Goal: Information Seeking & Learning: Learn about a topic

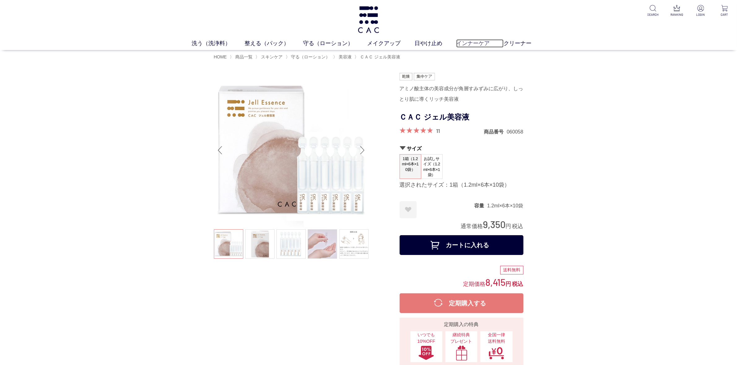
click at [466, 43] on link "インナーケア" at bounding box center [479, 43] width 47 height 8
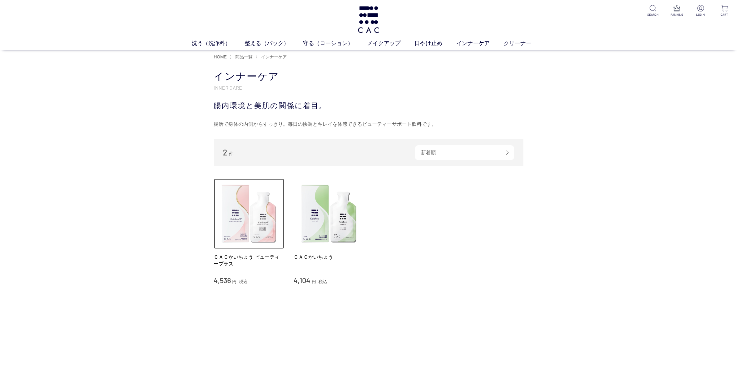
click at [254, 220] on img at bounding box center [249, 214] width 71 height 71
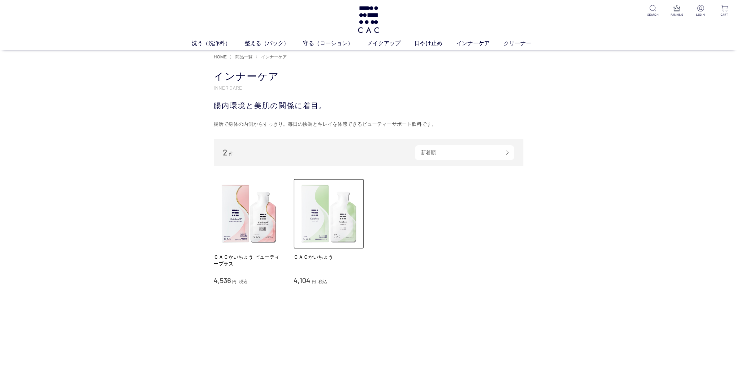
click at [294, 222] on img at bounding box center [328, 214] width 71 height 71
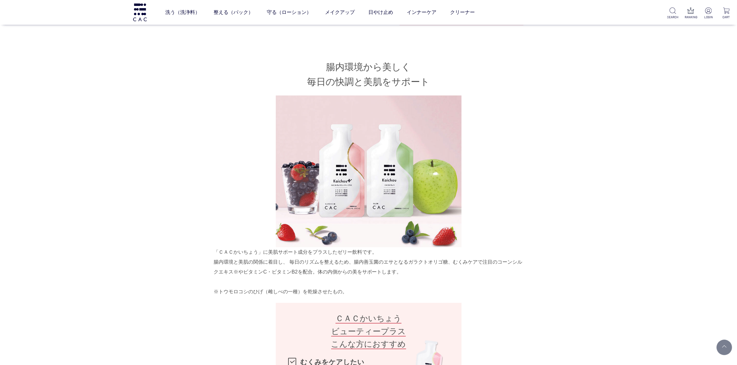
scroll to position [348, 0]
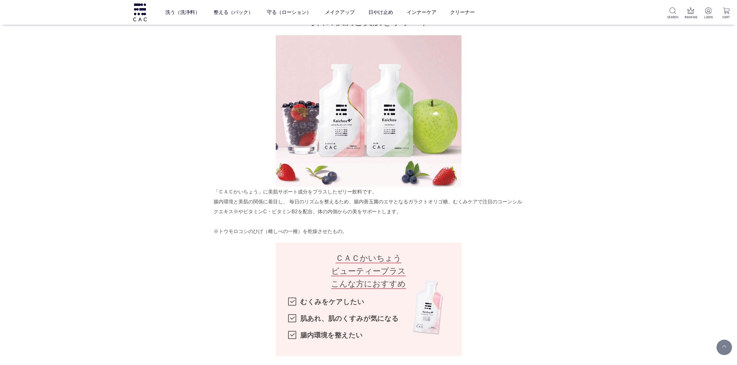
click at [372, 168] on img at bounding box center [369, 111] width 186 height 152
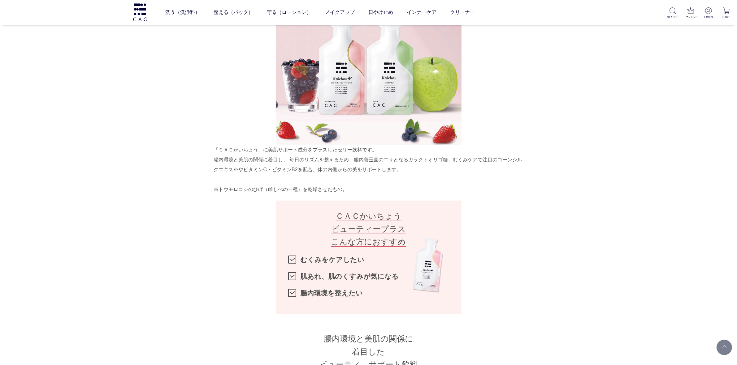
scroll to position [464, 0]
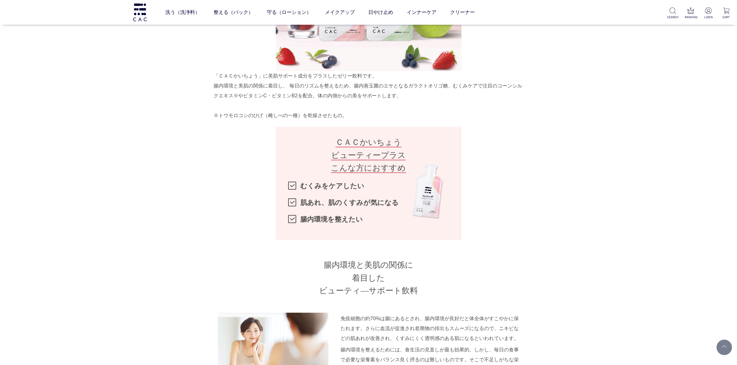
click at [406, 210] on li "肌あれ、肌のくすみが気になる" at bounding box center [368, 203] width 161 height 17
drag, startPoint x: 406, startPoint y: 224, endPoint x: 339, endPoint y: 184, distance: 78.1
click at [339, 184] on li "むくみをケアしたい" at bounding box center [368, 186] width 161 height 17
drag, startPoint x: 324, startPoint y: 189, endPoint x: 341, endPoint y: 187, distance: 16.8
click at [341, 187] on div "ＣＡＣかいちょう ビューティープラス こんな方におすすめ むくみをケアしたい 肌あれ、肌のくすみが気になる 腸内環境を整えたい" at bounding box center [369, 184] width 186 height 114
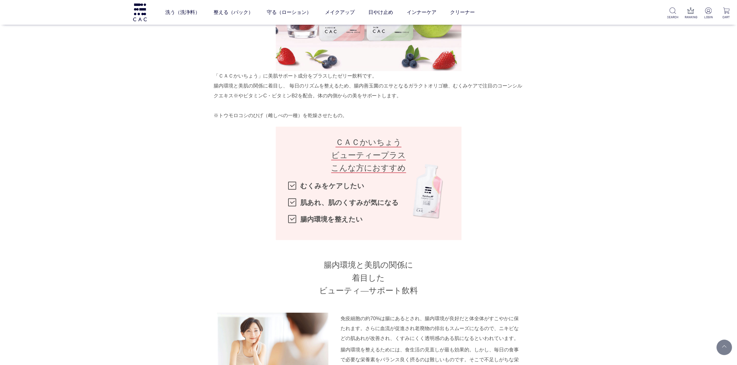
click at [369, 196] on li "肌あれ、肌のくすみが気になる" at bounding box center [368, 203] width 161 height 17
drag, startPoint x: 352, startPoint y: 156, endPoint x: 392, endPoint y: 180, distance: 46.6
click at [391, 181] on div "ＣＡＣかいちょう ビューティープラス こんな方におすすめ むくみをケアしたい 肌あれ、肌のくすみが気になる 腸内環境を整えたい" at bounding box center [369, 184] width 186 height 114
click at [433, 200] on li "肌あれ、肌のくすみが気になる" at bounding box center [368, 203] width 161 height 17
click at [432, 200] on li "肌あれ、肌のくすみが気になる" at bounding box center [368, 203] width 161 height 17
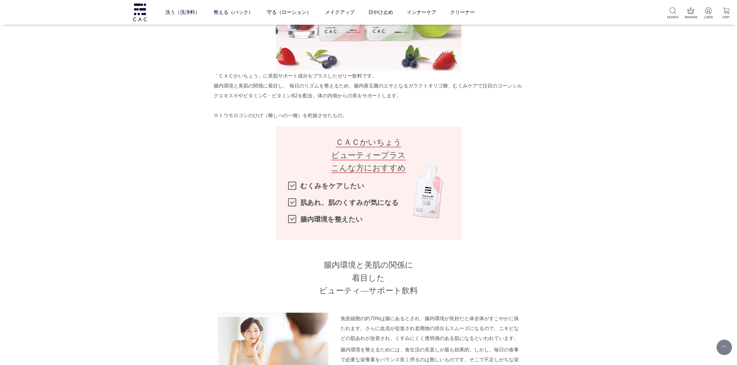
click at [296, 183] on li "むくみをケアしたい" at bounding box center [368, 186] width 161 height 17
drag, startPoint x: 415, startPoint y: 194, endPoint x: 445, endPoint y: 198, distance: 30.4
click at [445, 198] on ul "むくみをケアしたい 肌あれ、肌のくすみが気になる 腸内環境を整えたい" at bounding box center [368, 203] width 161 height 50
drag, startPoint x: 395, startPoint y: 160, endPoint x: 381, endPoint y: 148, distance: 18.8
click at [352, 146] on h3 "ＣＡＣかいちょう ビューティープラス こんな方におすすめ" at bounding box center [368, 155] width 161 height 39
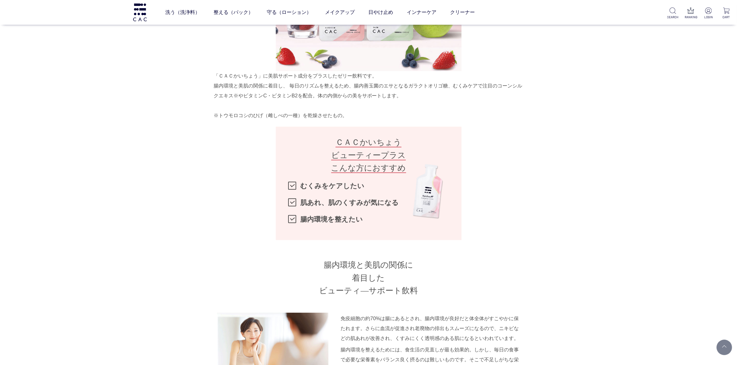
click at [387, 170] on span "ＣＡＣかいちょう ビューティープラス こんな方におすすめ" at bounding box center [368, 156] width 75 height 36
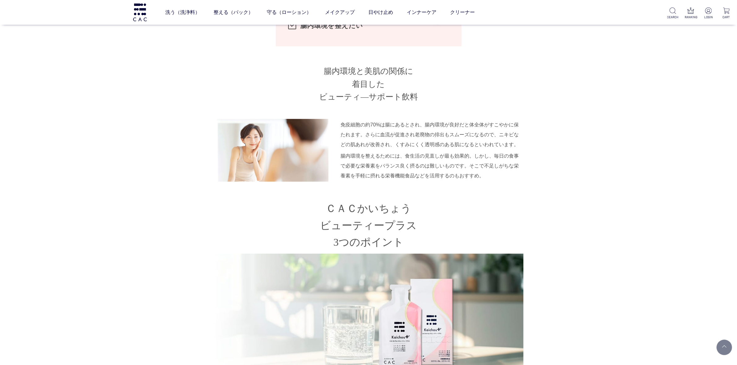
scroll to position [773, 0]
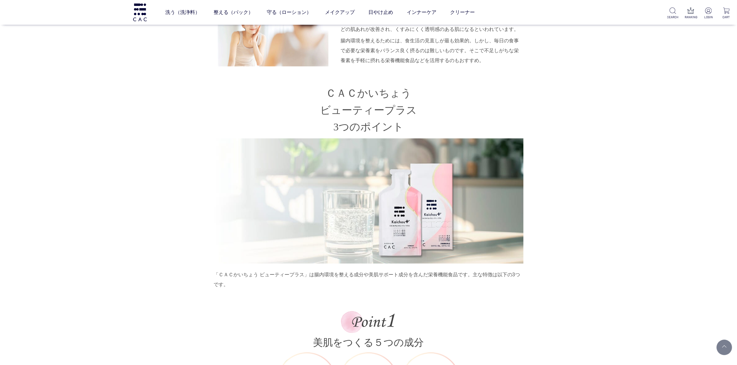
click at [461, 239] on img at bounding box center [368, 201] width 309 height 125
click at [427, 239] on img at bounding box center [368, 201] width 309 height 125
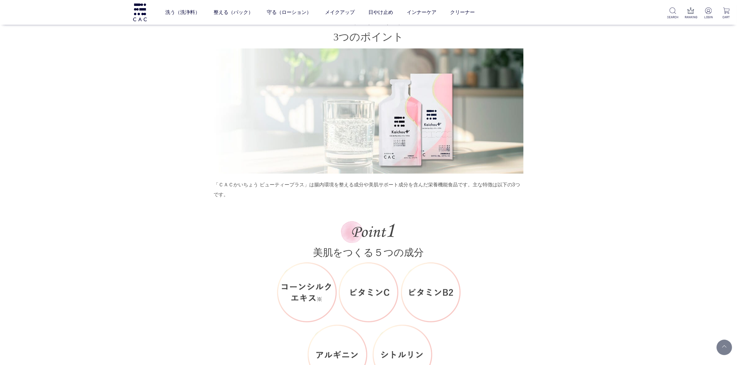
scroll to position [928, 0]
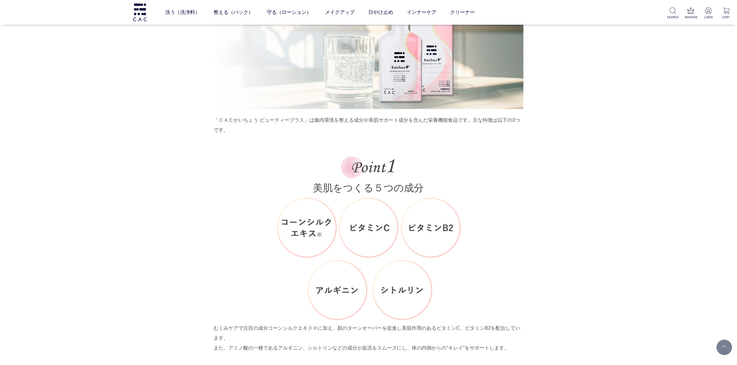
click at [419, 245] on img at bounding box center [369, 259] width 186 height 122
drag, startPoint x: 375, startPoint y: 162, endPoint x: 383, endPoint y: 178, distance: 17.9
click at [383, 178] on h3 "美肌をつくる ５つの成分" at bounding box center [368, 176] width 309 height 38
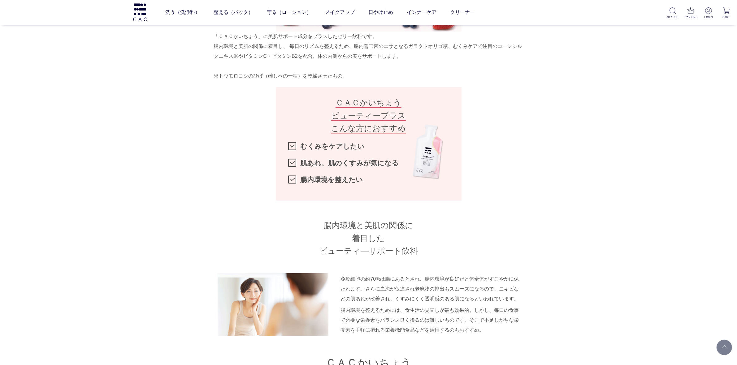
scroll to position [503, 0]
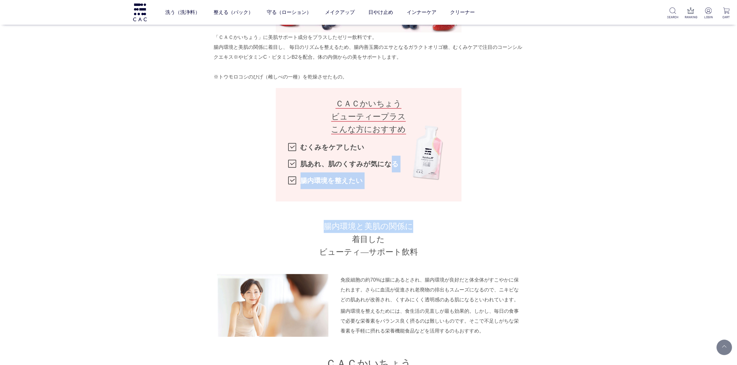
drag, startPoint x: 386, startPoint y: 159, endPoint x: 432, endPoint y: 156, distance: 46.5
click at [471, 217] on div "「ＣＡＣかいちょう」に美肌サポート成分をプラスしたゼリー飲料です。 腸内環境と美肌の関係に着目し、 毎日のリズムを整えるため、腸内善玉菌のエサとなるガラクトオ…" at bounding box center [368, 184] width 309 height 305
drag, startPoint x: 432, startPoint y: 155, endPoint x: 478, endPoint y: 197, distance: 61.9
click at [479, 201] on div "「ＣＡＣかいちょう」に美肌サポート成分をプラスしたゼリー飲料です。 腸内環境と美肌の関係に着目し、 毎日のリズムを整えるため、腸内善玉菌のエサとなるガラクトオ…" at bounding box center [368, 184] width 309 height 305
click at [220, 113] on div "「ＣＡＣかいちょう」に美肌サポート成分をプラスしたゼリー飲料です。 腸内環境と美肌の関係に着目し、 毎日のリズムを整えるため、腸内善玉菌のエサとなるガラクトオ…" at bounding box center [368, 184] width 309 height 305
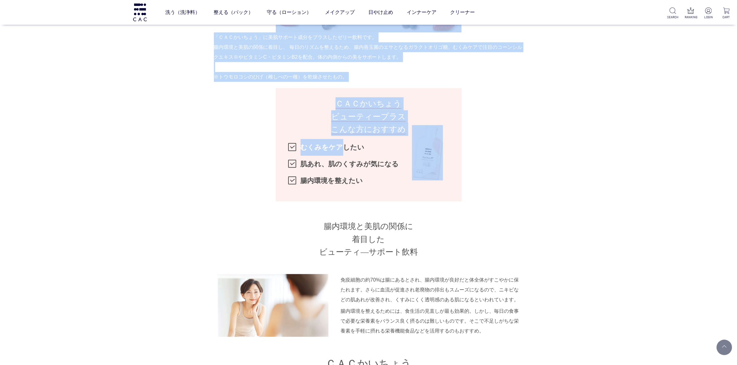
drag, startPoint x: 337, startPoint y: 148, endPoint x: 218, endPoint y: 107, distance: 126.0
drag, startPoint x: 264, startPoint y: 110, endPoint x: 303, endPoint y: 112, distance: 39.7
click at [262, 110] on div "「ＣＡＣかいちょう」に美肌サポート成分をプラスしたゼリー飲料です。 腸内環境と美肌の関係に着目し、 毎日のリズムを整えるため、腸内善玉菌のエサとなるガラクトオ…" at bounding box center [368, 184] width 309 height 305
click at [320, 116] on h3 "ＣＡＣかいちょう ビューティープラス こんな方におすすめ" at bounding box center [368, 116] width 161 height 39
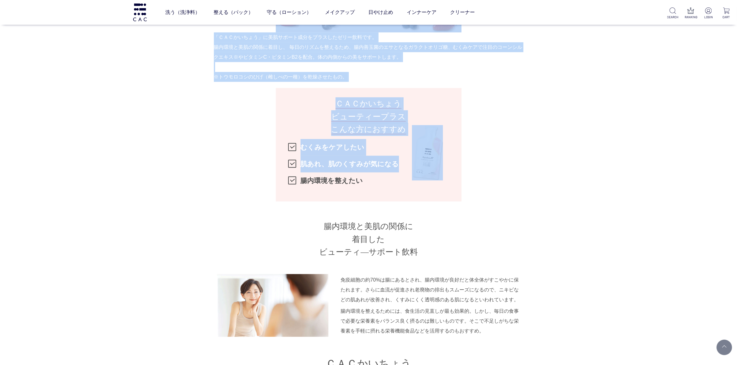
drag, startPoint x: 434, startPoint y: 163, endPoint x: 544, endPoint y: 174, distance: 110.4
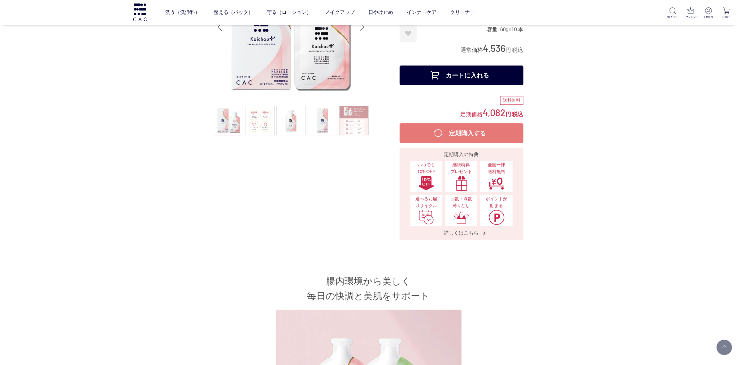
scroll to position [155, 0]
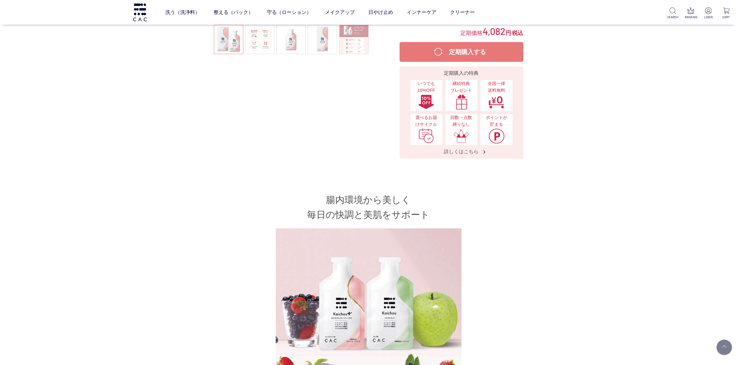
click at [379, 203] on h2 "腸内環境から美しく 毎日の快調と美肌をサポート" at bounding box center [368, 208] width 309 height 30
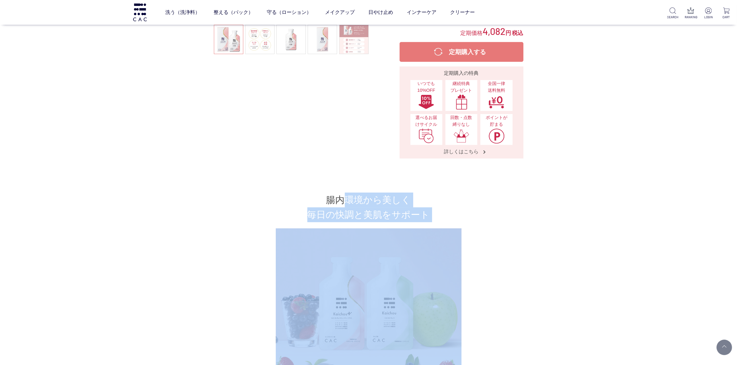
drag, startPoint x: 348, startPoint y: 194, endPoint x: 466, endPoint y: 224, distance: 121.2
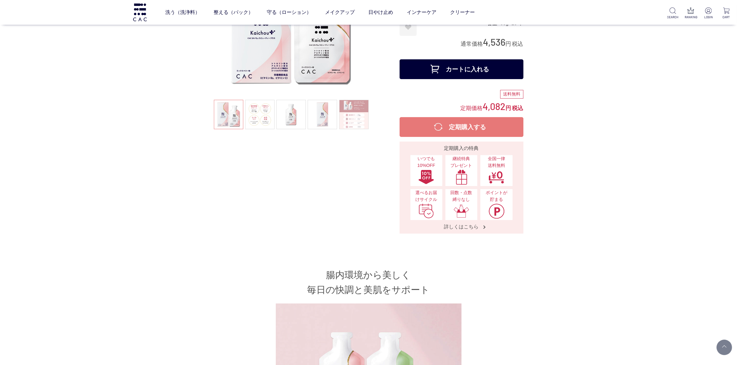
scroll to position [193, 0]
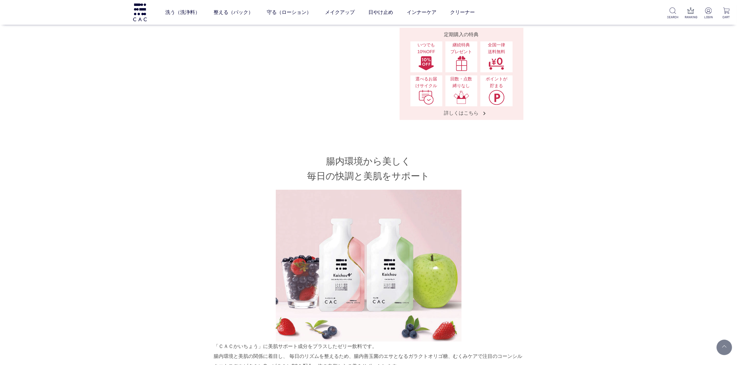
click at [412, 214] on img at bounding box center [369, 266] width 186 height 152
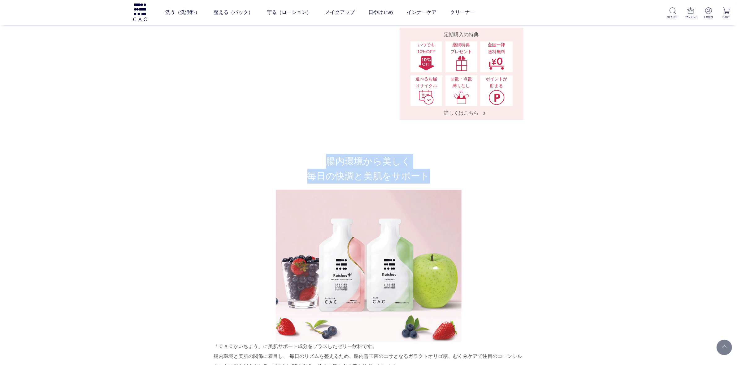
drag, startPoint x: 327, startPoint y: 159, endPoint x: 430, endPoint y: 177, distance: 104.6
click at [430, 177] on h2 "腸内環境から美しく 毎日の快調と美肌をサポート" at bounding box center [368, 169] width 309 height 30
copy h2 "腸内環境から美しく 毎日の快調と美肌をサポート"
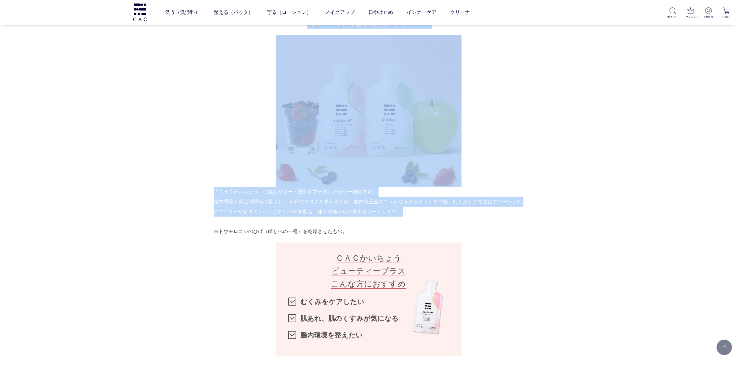
drag, startPoint x: 210, startPoint y: 190, endPoint x: 248, endPoint y: 207, distance: 41.4
click at [217, 163] on div "腸内環境から美しく 毎日の快調と美肌をサポート 「ＣＡＣかいちょう」に美肌サポート成分をプラスしたゼリー飲料です。 腸内環境と美肌の関係に着目し、 毎日のリズ…" at bounding box center [368, 245] width 309 height 492
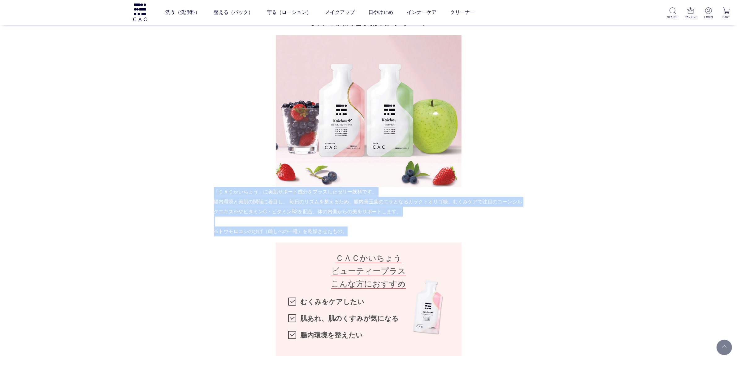
drag, startPoint x: 214, startPoint y: 190, endPoint x: 344, endPoint y: 230, distance: 135.9
click at [344, 230] on div "「ＣＡＣかいちょう」に美肌サポート成分をプラスしたゼリー飲料です。 腸内環境と美肌の関係に着目し、 毎日のリズムを整えるため、腸内善玉菌のエサとなるガラクトオ…" at bounding box center [368, 211] width 309 height 49
copy div "「ＣＡＣかいちょう」に美肌サポート成分をプラスしたゼリー飲料です。 腸内環境と美肌の関係に着目し、 毎日のリズムを整えるため、腸内善玉菌のエサとなるガラクトオ…"
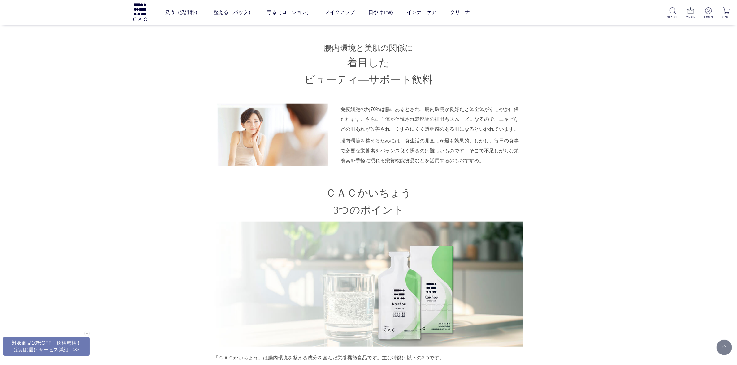
scroll to position [773, 0]
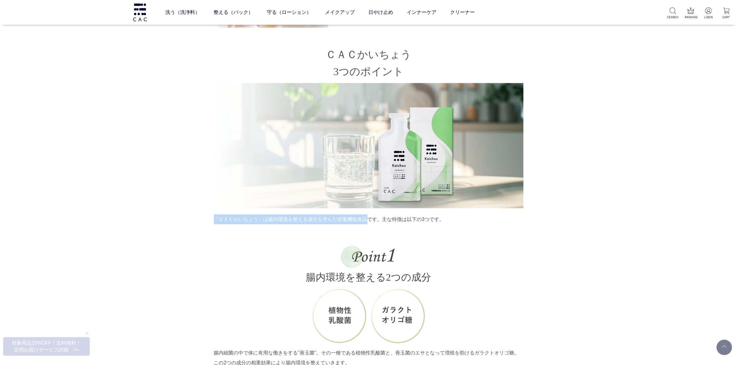
drag, startPoint x: 214, startPoint y: 229, endPoint x: 367, endPoint y: 230, distance: 153.4
click at [367, 225] on p "「ＣＡＣかいちょう」は腸内環境を整える成分を含んだ栄養機能食品です。主な特徴は以下の3つです。" at bounding box center [368, 220] width 309 height 10
click at [214, 225] on p "「ＣＡＣかいちょう」は腸内環境を整える成分を含んだ栄養機能食品です。主な特徴は以下の3つです。" at bounding box center [368, 220] width 309 height 10
drag, startPoint x: 214, startPoint y: 229, endPoint x: 364, endPoint y: 230, distance: 150.0
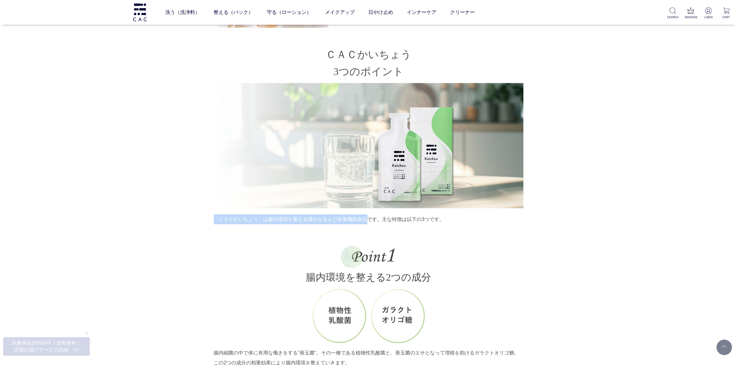
click at [364, 225] on p "「ＣＡＣかいちょう」は腸内環境を整える成分を含んだ栄養機能食品です。主な特徴は以下の3つです。" at bounding box center [368, 220] width 309 height 10
copy p "「ＣＡＣかいちょう」は腸内環境を整える成分を含んだ栄養機能食品"
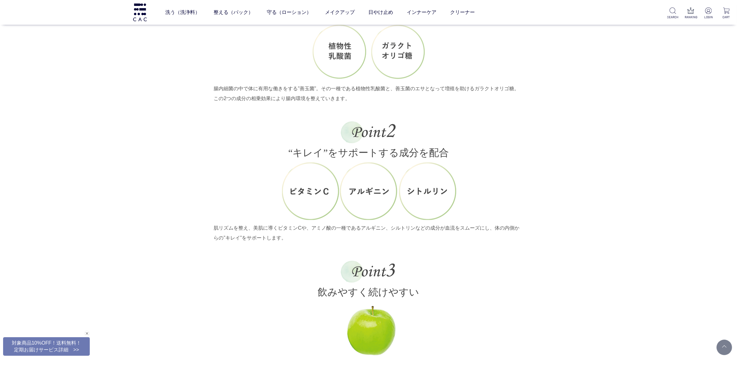
scroll to position [1044, 0]
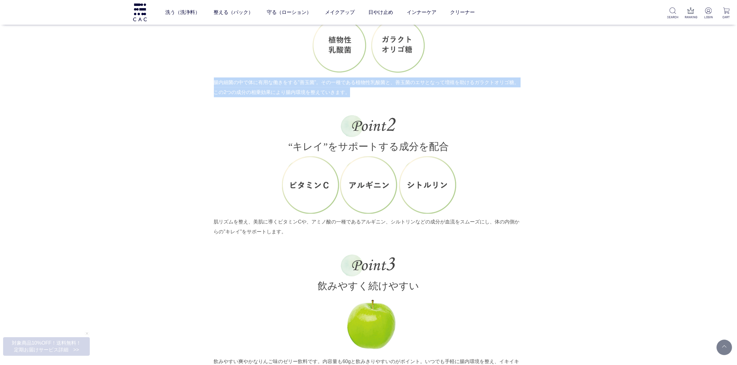
drag, startPoint x: 213, startPoint y: 90, endPoint x: 347, endPoint y: 100, distance: 133.7
click at [347, 97] on p "腸内細菌の中で体に有用な働きをする”善玉菌”。その一種である植物性乳酸菌と、善玉菌のエサとなって増殖を助けるガラクトオリゴ糖。この2つの成分の相乗効果により腸…" at bounding box center [368, 88] width 309 height 20
copy p "腸内細菌の中で体に有用な働きをする”善玉菌”。その一種である植物性乳酸菌と、善玉菌のエサとなって増殖を助けるガラクトオリゴ糖。この2つの成分の相乗効果により腸…"
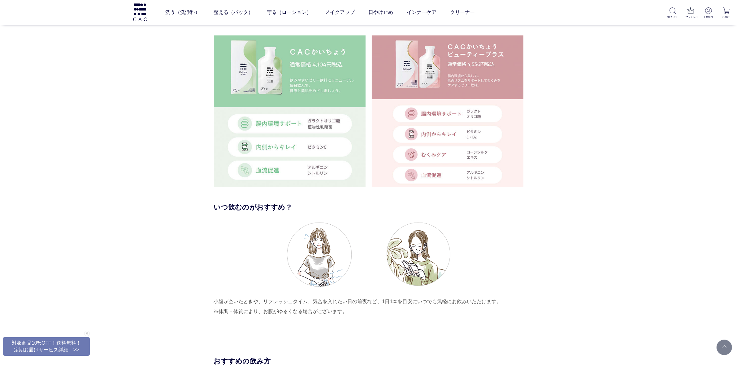
scroll to position [1392, 0]
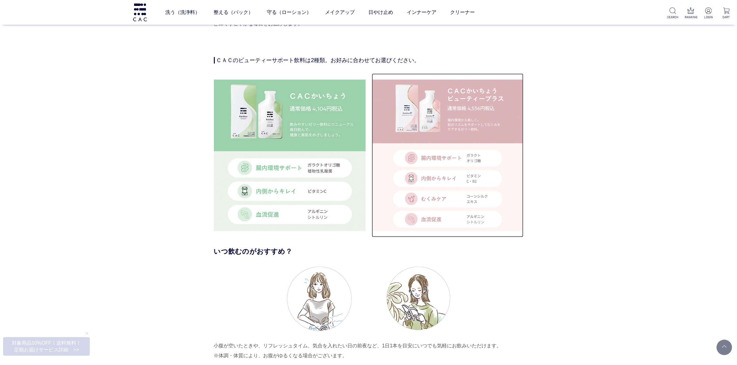
click at [432, 135] on img at bounding box center [448, 156] width 152 height 152
